Goal: Book appointment/travel/reservation

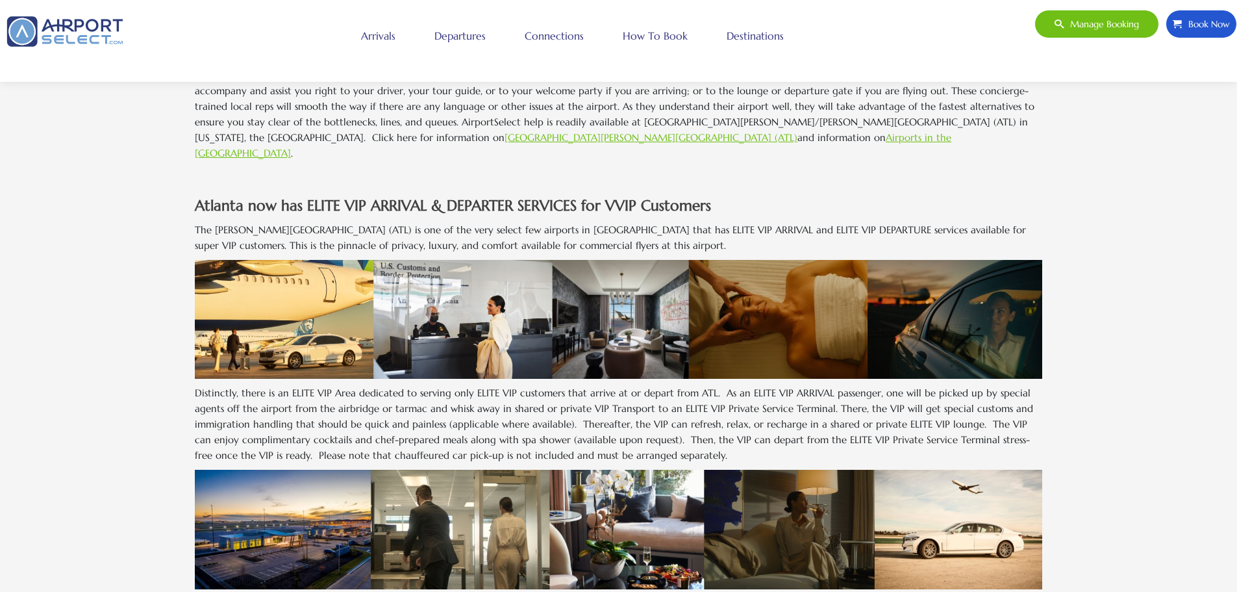
scroll to position [455, 0]
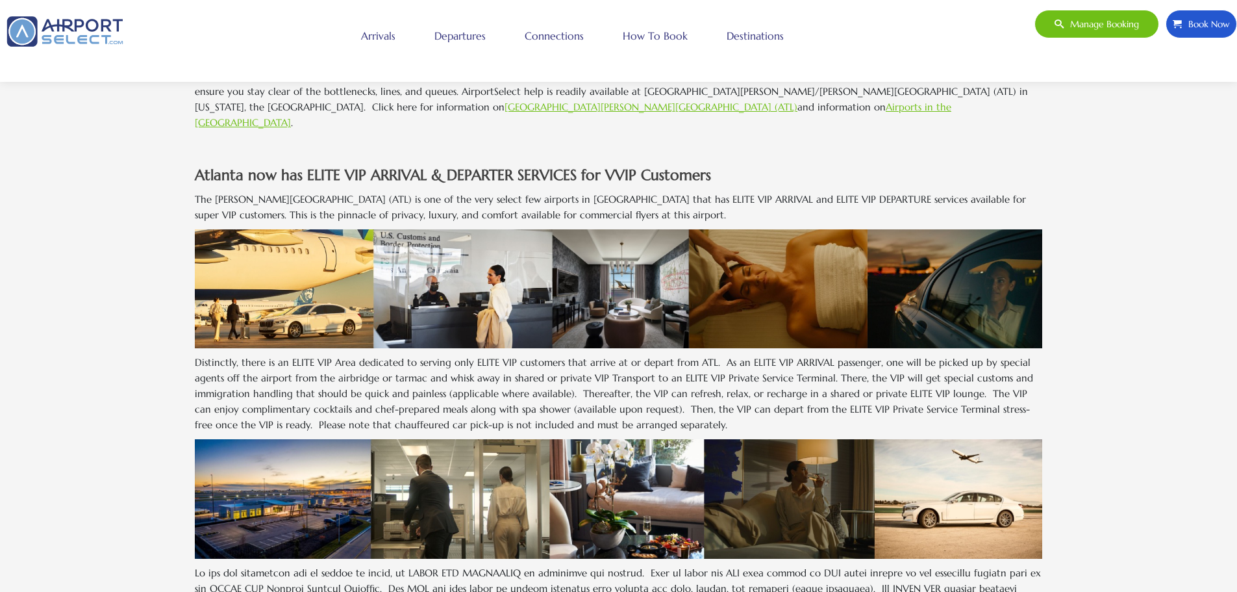
click at [378, 36] on link "Arrivals" at bounding box center [378, 35] width 41 height 32
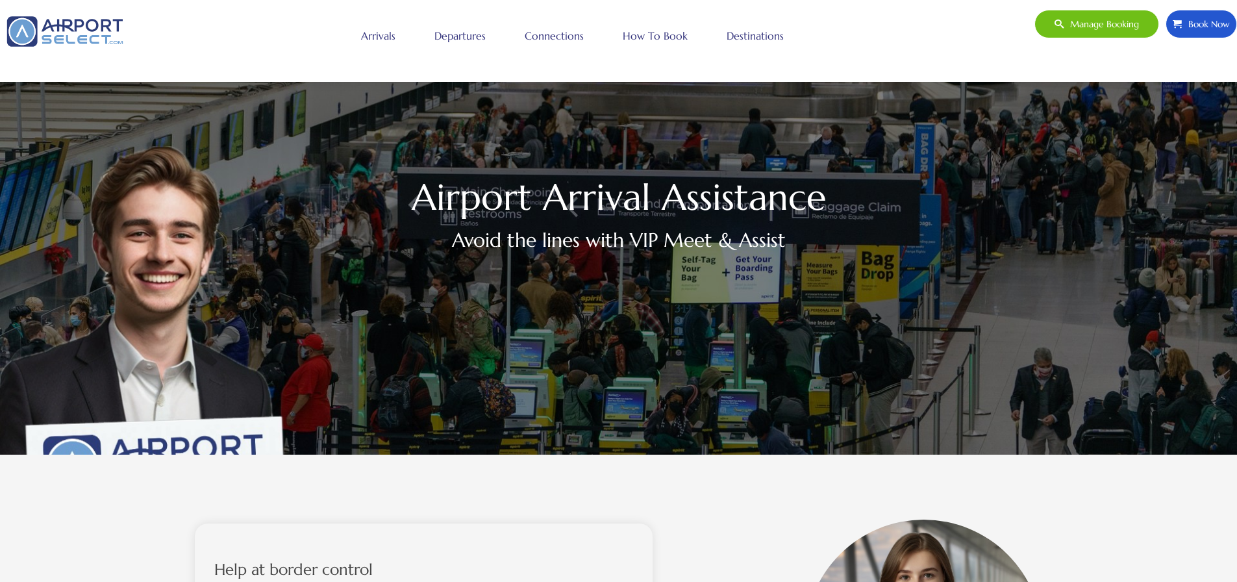
click at [648, 36] on link "How to book" at bounding box center [655, 35] width 71 height 32
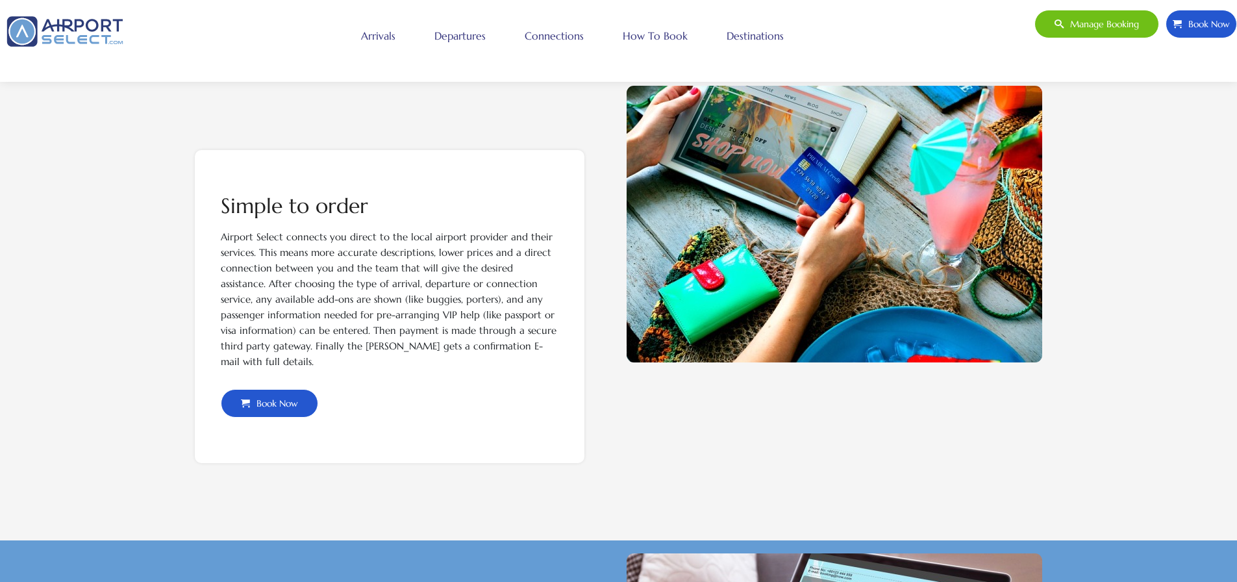
scroll to position [390, 0]
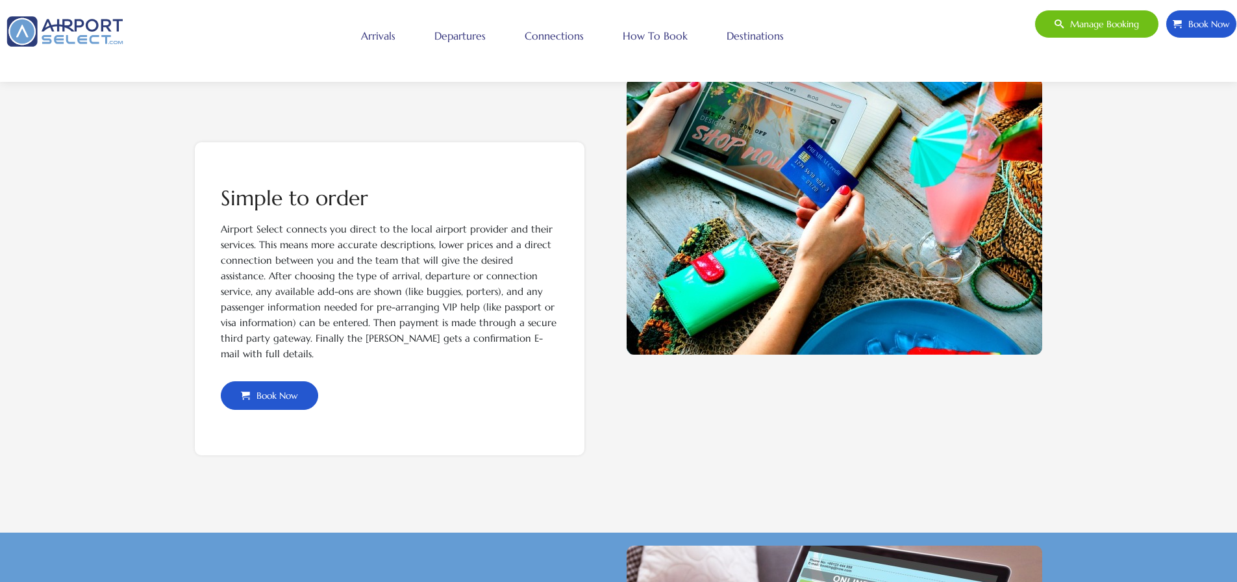
click at [272, 396] on span "Book Now" at bounding box center [274, 395] width 48 height 27
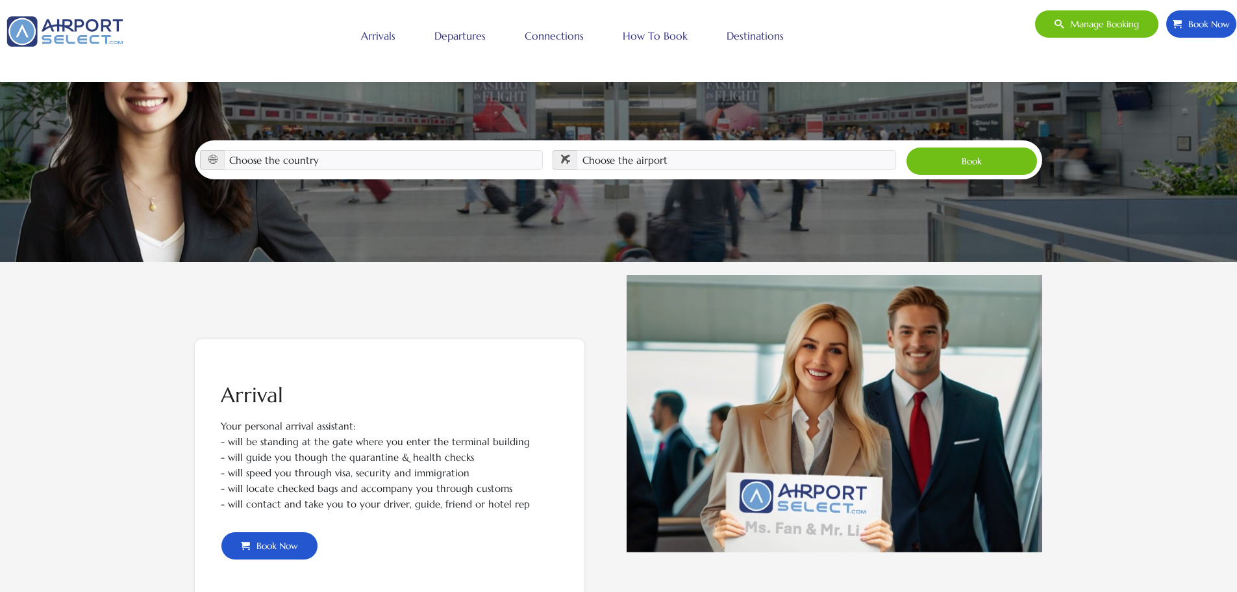
scroll to position [258, 0]
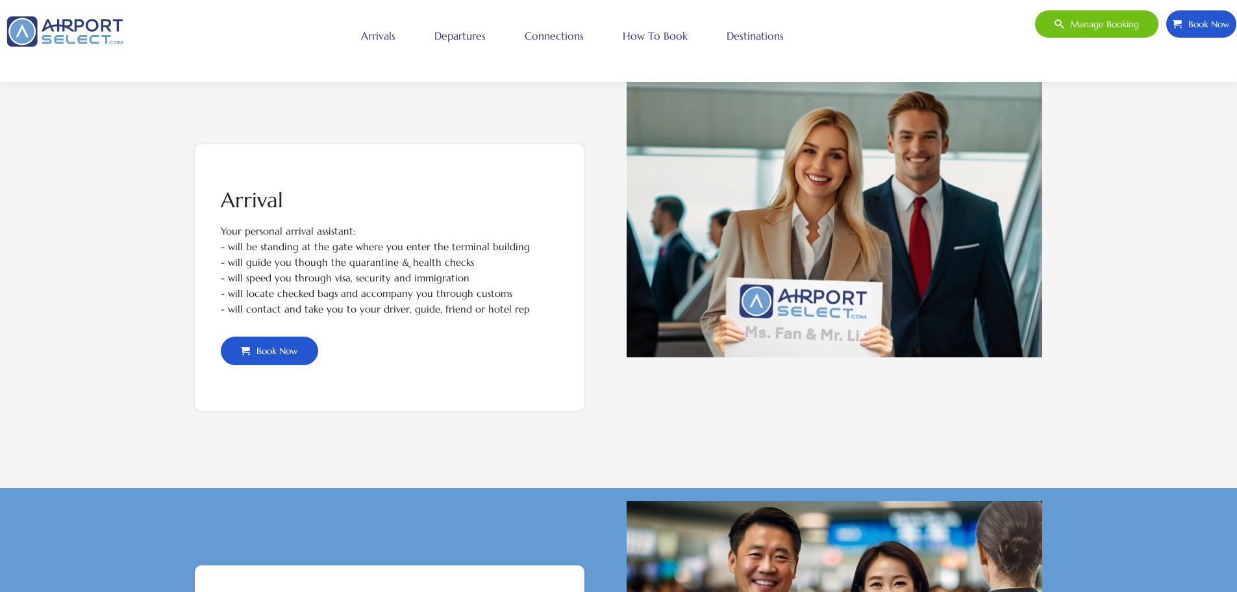
click at [255, 350] on span "Book Now" at bounding box center [274, 350] width 48 height 27
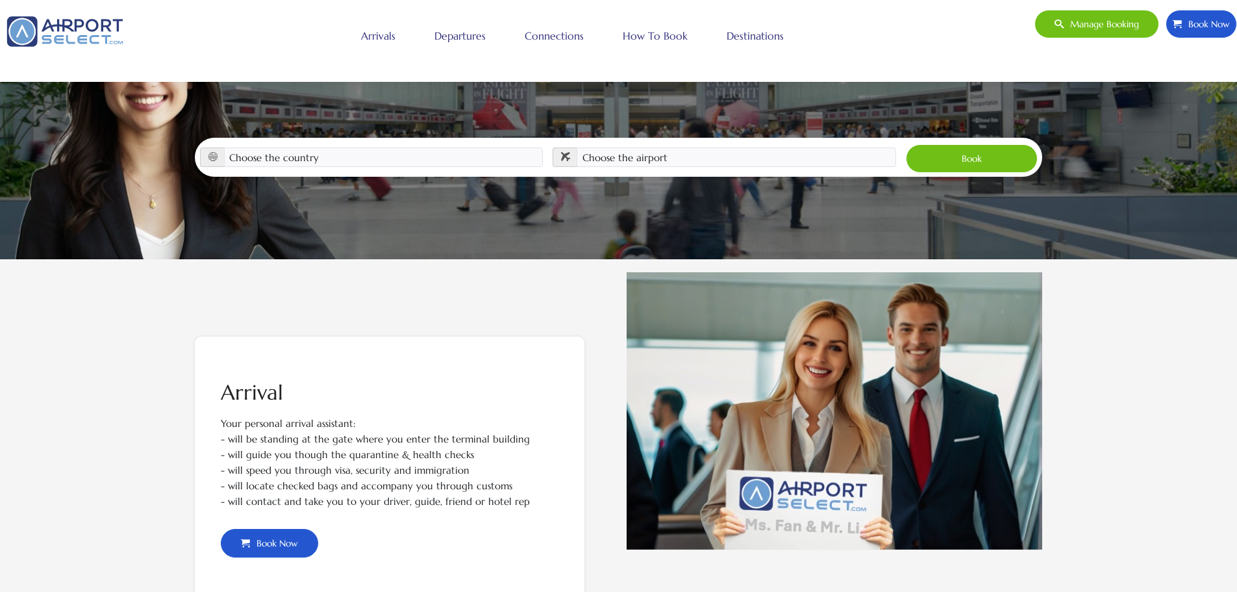
scroll to position [193, 0]
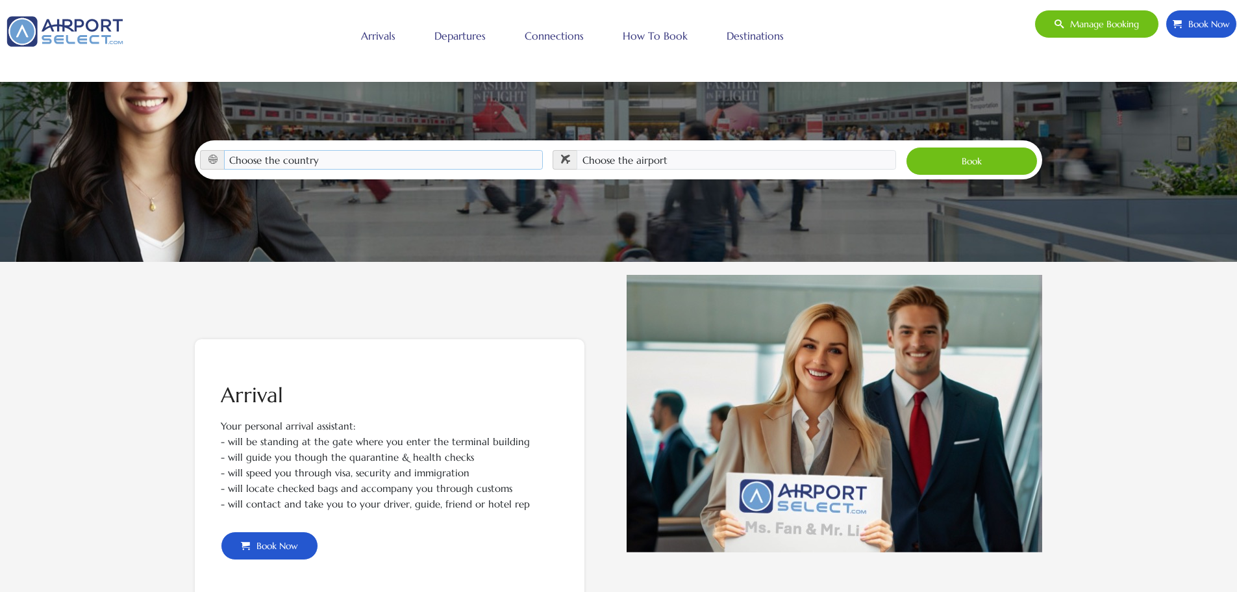
click at [300, 150] on select "Choose the country [GEOGRAPHIC_DATA] [GEOGRAPHIC_DATA] [GEOGRAPHIC_DATA] [GEOGR…" at bounding box center [384, 159] width 320 height 19
select select "[GEOGRAPHIC_DATA]"
click at [224, 150] on select "Choose the country [GEOGRAPHIC_DATA] [GEOGRAPHIC_DATA] [GEOGRAPHIC_DATA] [GEOGR…" at bounding box center [384, 159] width 320 height 19
click at [631, 150] on select "Choose the airport [GEOGRAPHIC_DATA] (ALB) [GEOGRAPHIC_DATA] ([GEOGRAPHIC_DATA]…" at bounding box center [737, 159] width 320 height 19
select select "ATL"
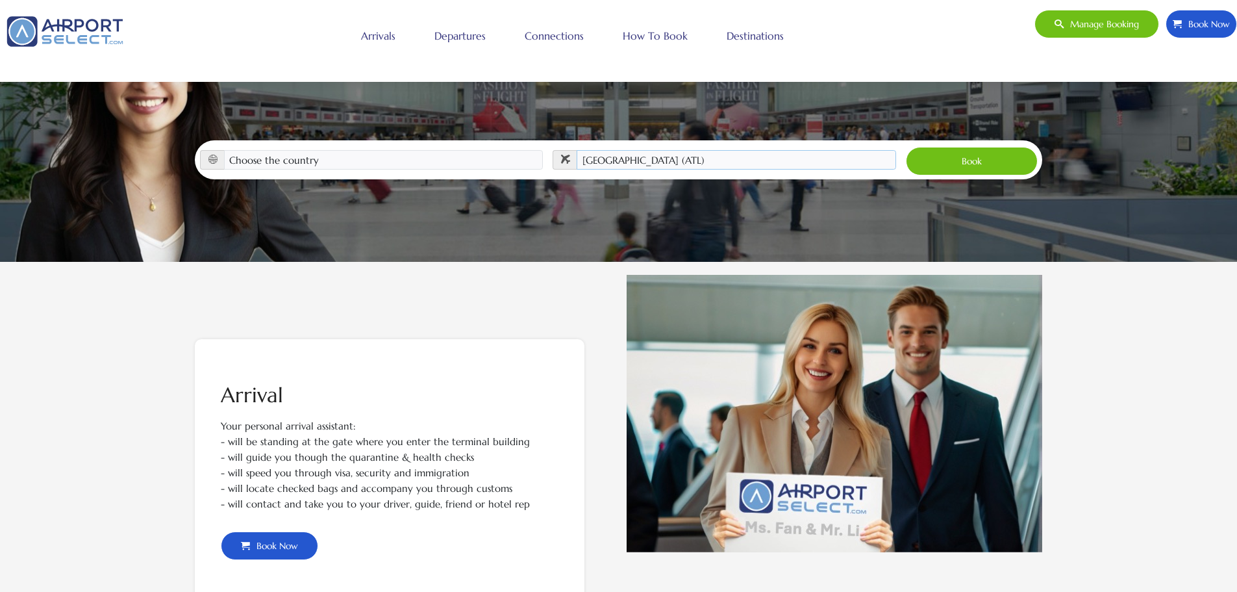
click at [577, 150] on select "Choose the airport [GEOGRAPHIC_DATA] (ALB) [GEOGRAPHIC_DATA] ([GEOGRAPHIC_DATA]…" at bounding box center [737, 159] width 320 height 19
click at [991, 147] on button "Book" at bounding box center [972, 161] width 132 height 29
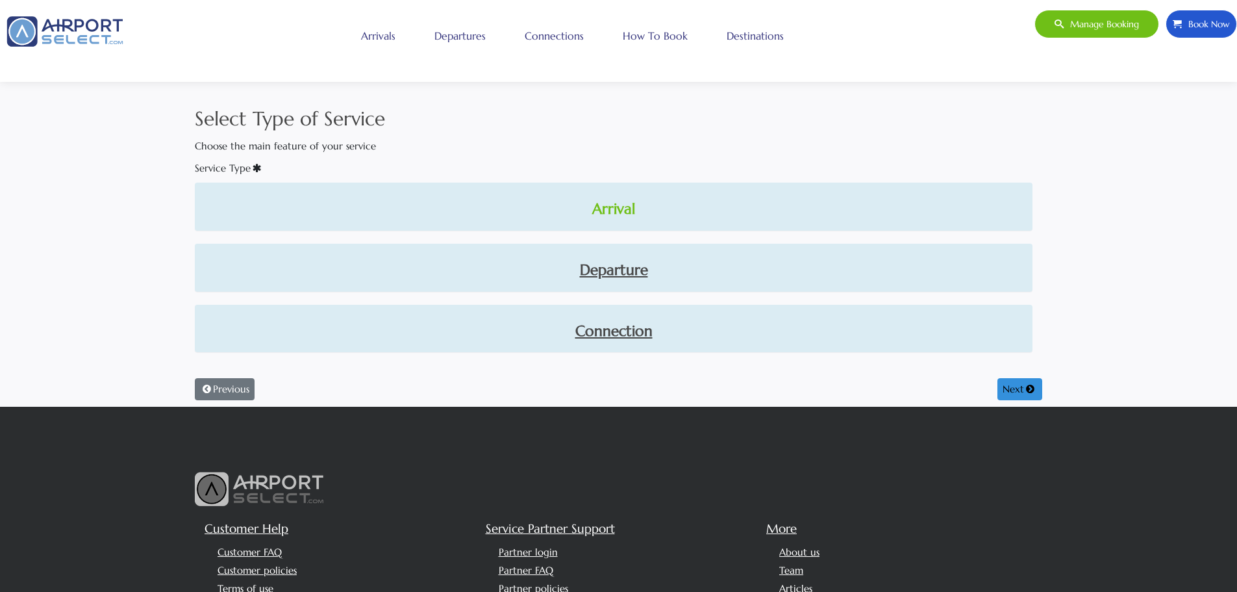
click at [607, 207] on link "Arrival" at bounding box center [613, 209] width 817 height 22
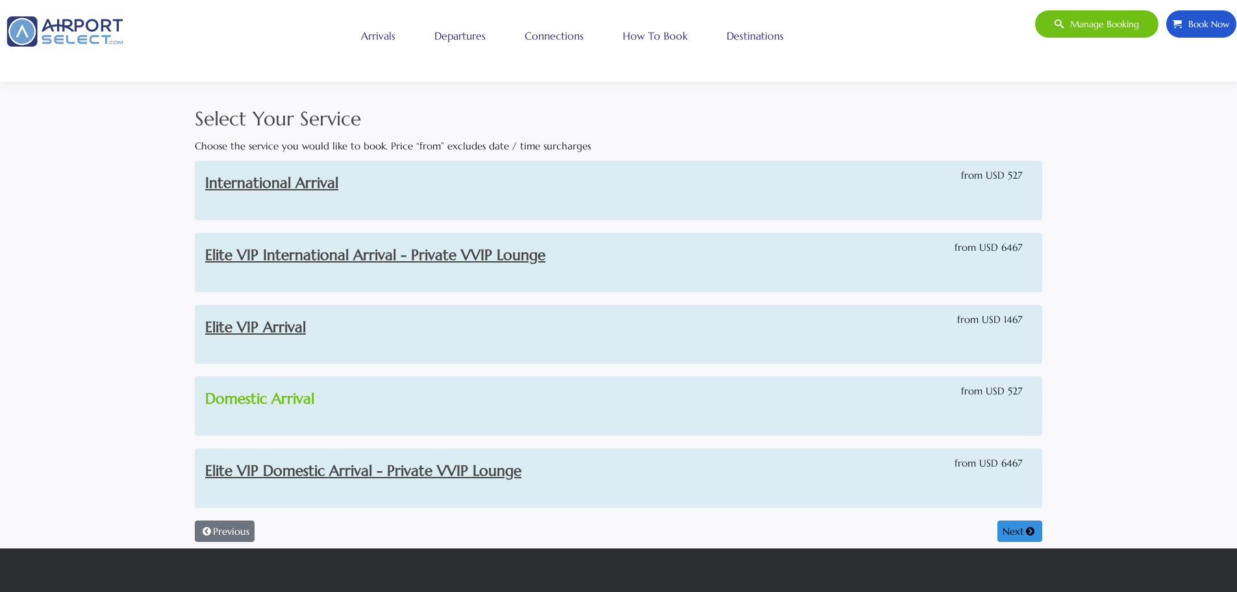
click at [250, 399] on link "Domestic Arrival" at bounding box center [259, 398] width 109 height 18
